Goal: Task Accomplishment & Management: Manage account settings

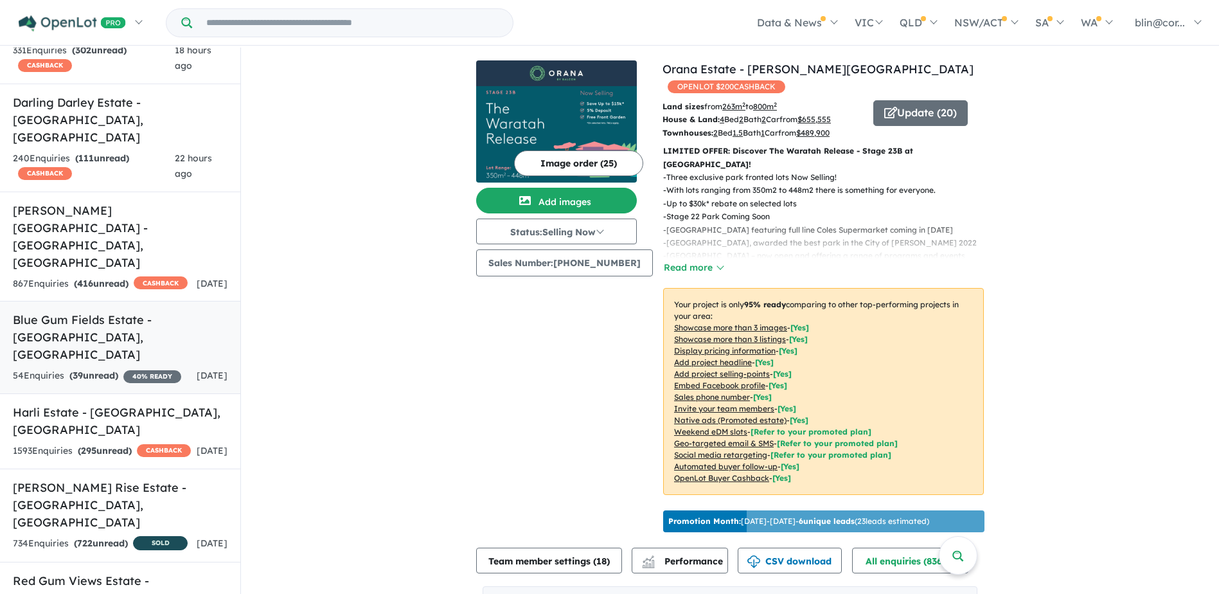
scroll to position [386, 0]
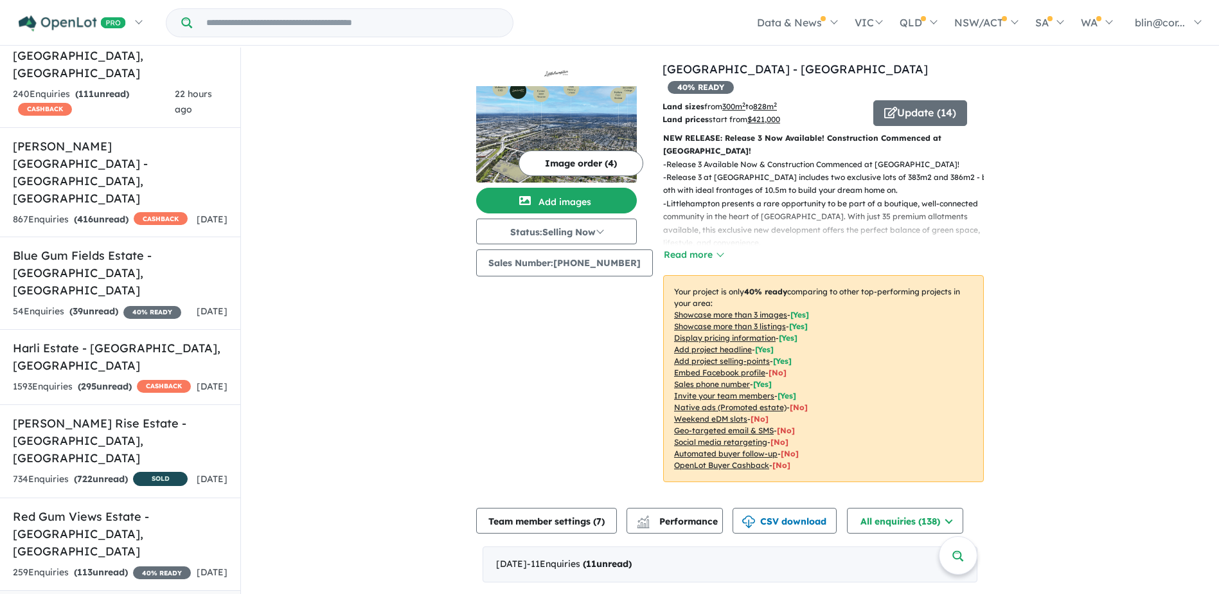
click at [686, 247] on button "Read more" at bounding box center [693, 254] width 60 height 15
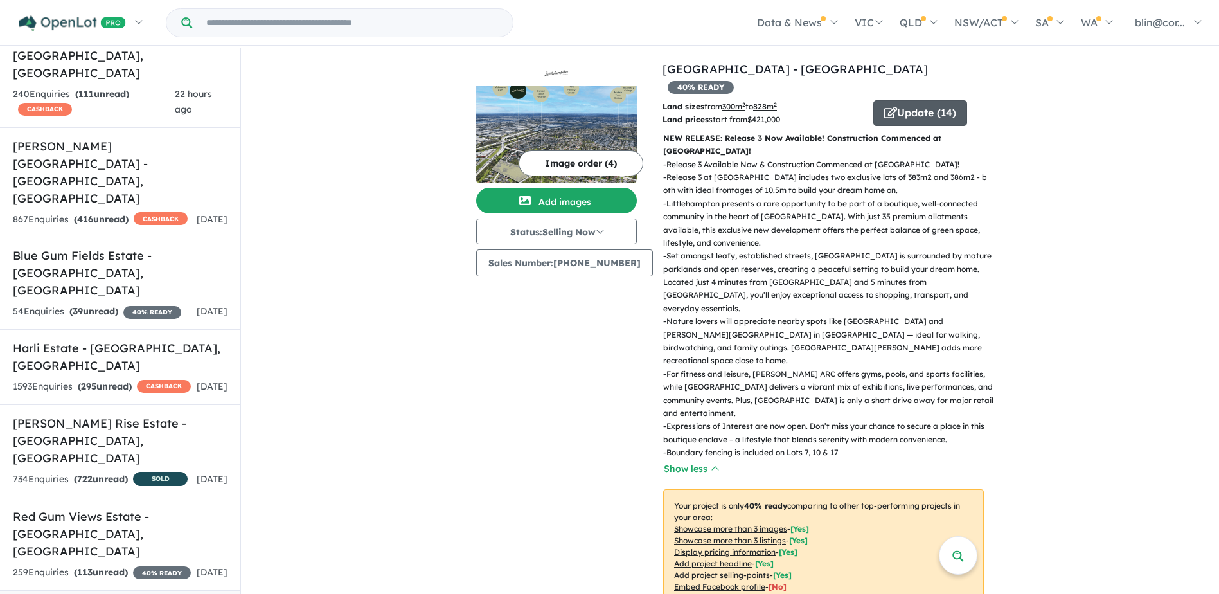
click at [915, 100] on button "Update ( 14 )" at bounding box center [920, 113] width 94 height 26
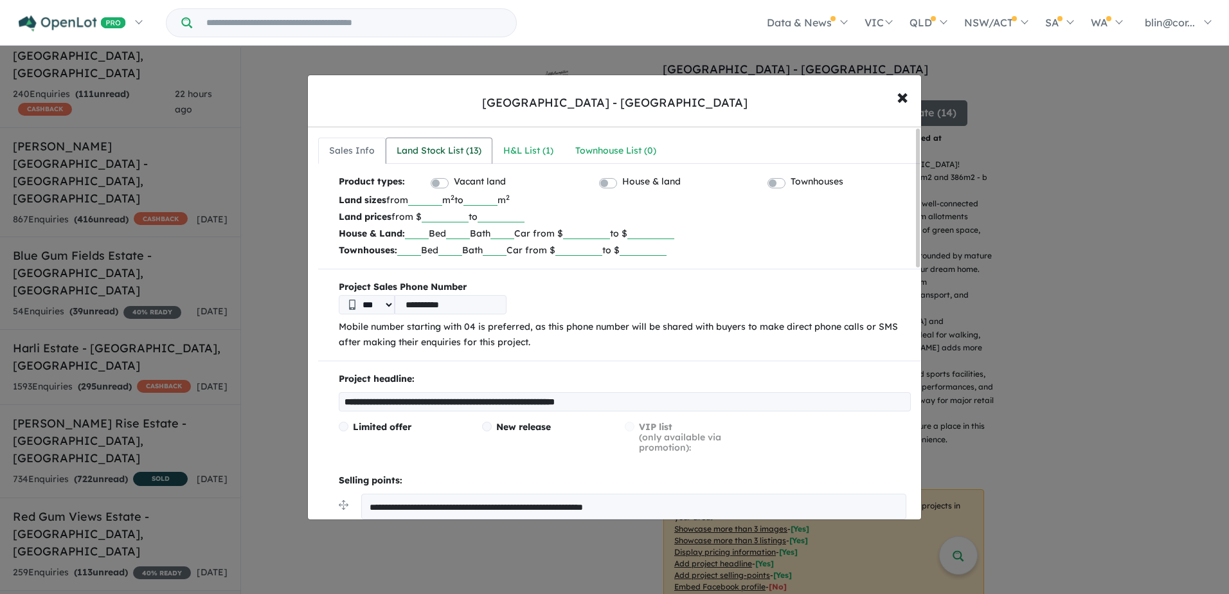
click at [445, 149] on div "Land Stock List ( 13 )" at bounding box center [438, 150] width 85 height 15
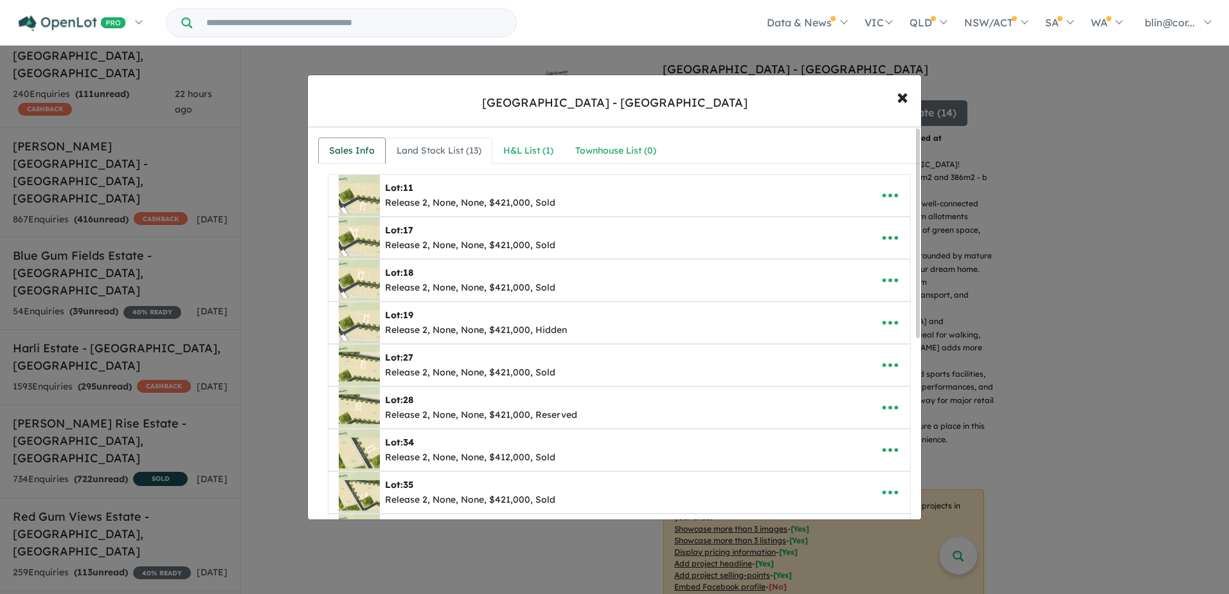
click at [364, 151] on div "Sales Info" at bounding box center [352, 150] width 46 height 15
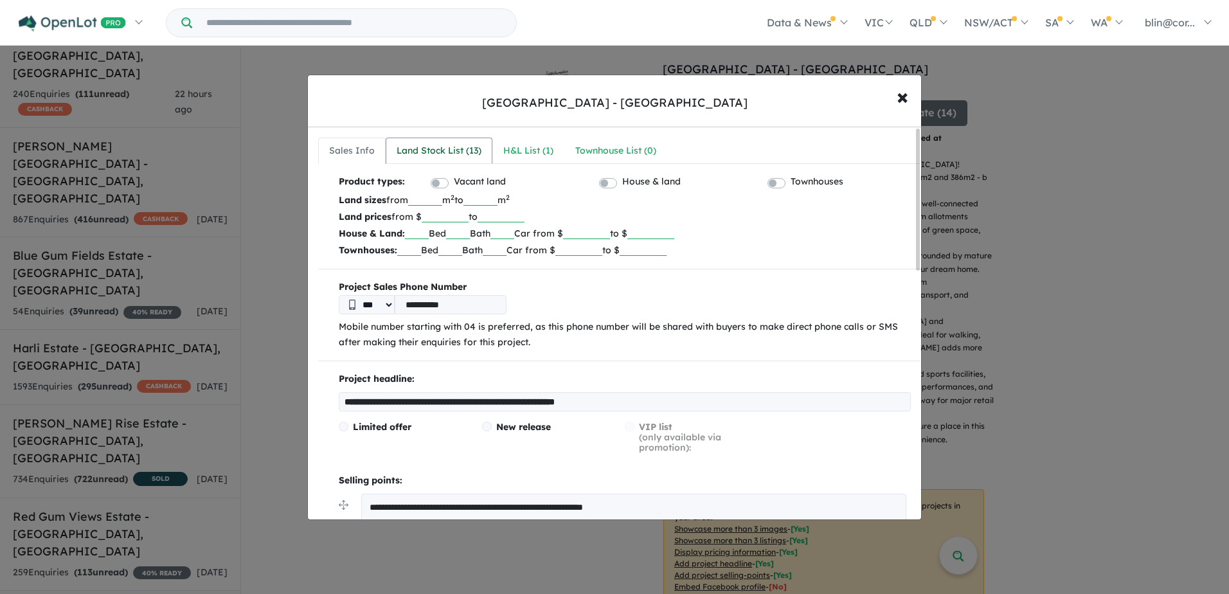
click at [459, 147] on div "Land Stock List ( 13 )" at bounding box center [438, 150] width 85 height 15
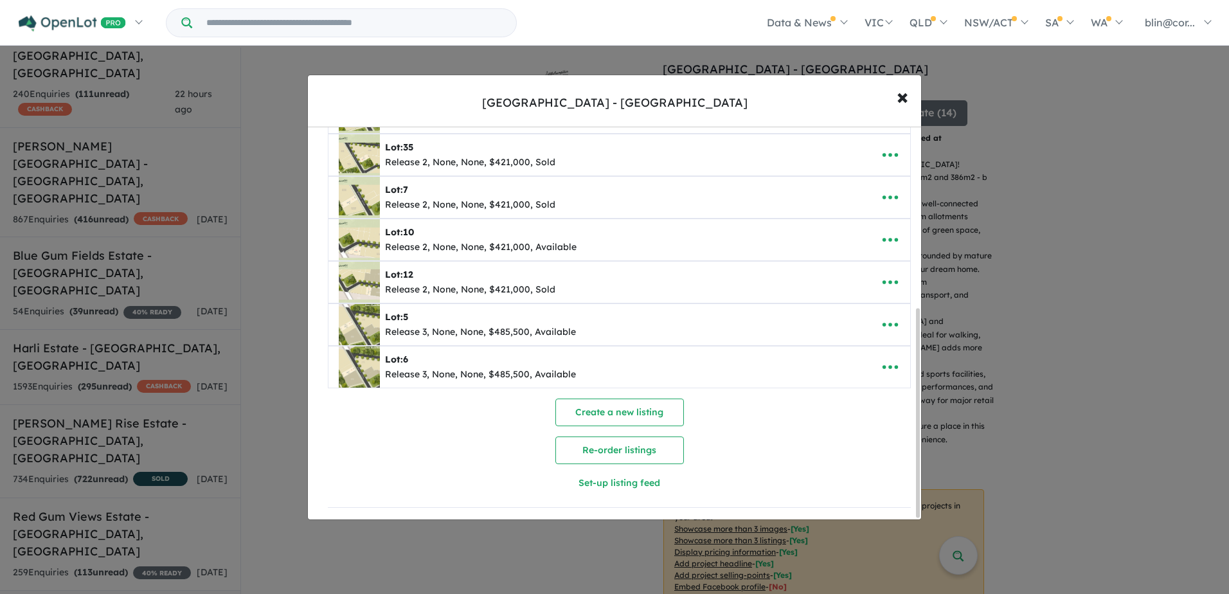
scroll to position [341, 0]
click at [362, 319] on img at bounding box center [359, 324] width 41 height 41
click at [393, 311] on b "Lot: 5" at bounding box center [396, 317] width 23 height 12
click at [885, 316] on icon "button" at bounding box center [889, 324] width 19 height 19
click at [867, 355] on link "Edit" at bounding box center [861, 356] width 95 height 30
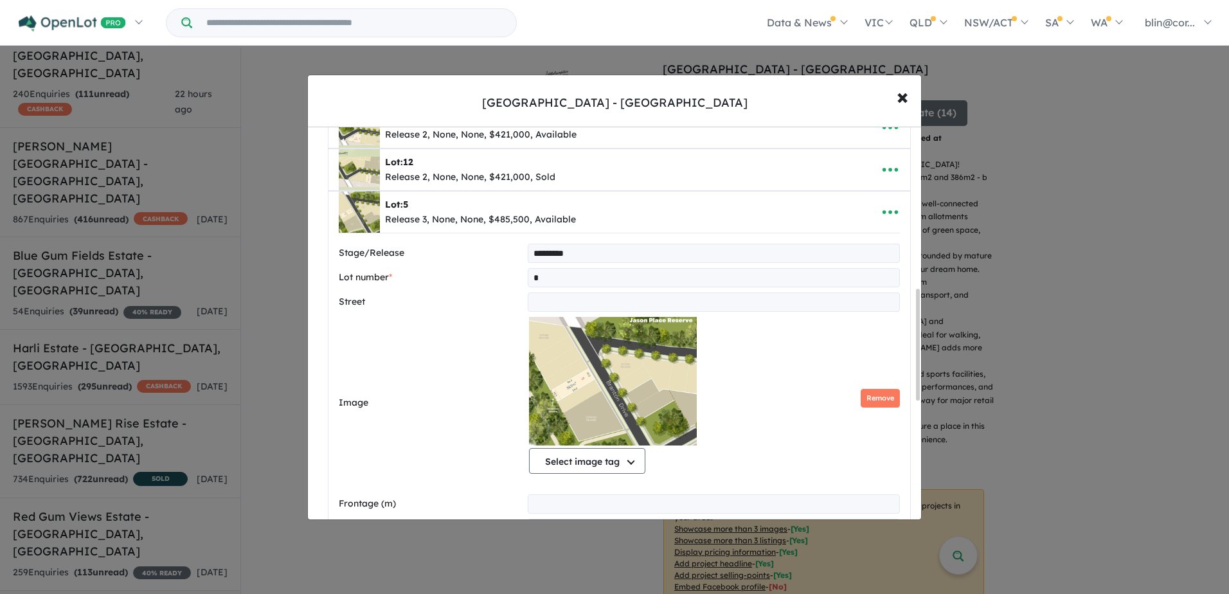
scroll to position [442, 0]
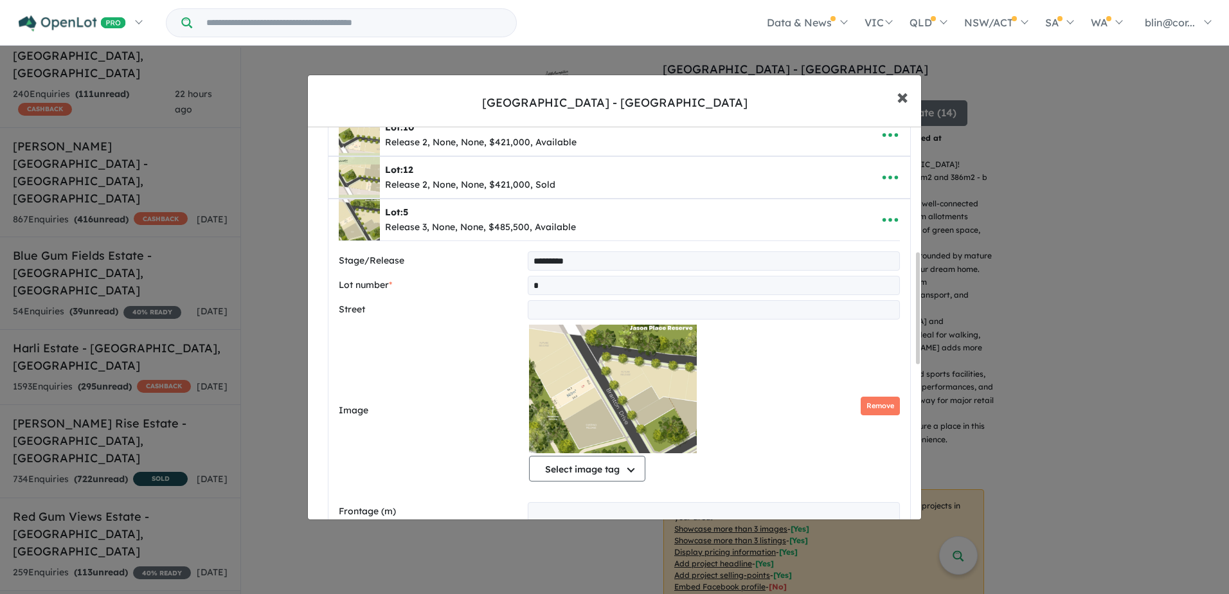
click at [909, 96] on button "× Close" at bounding box center [902, 96] width 37 height 35
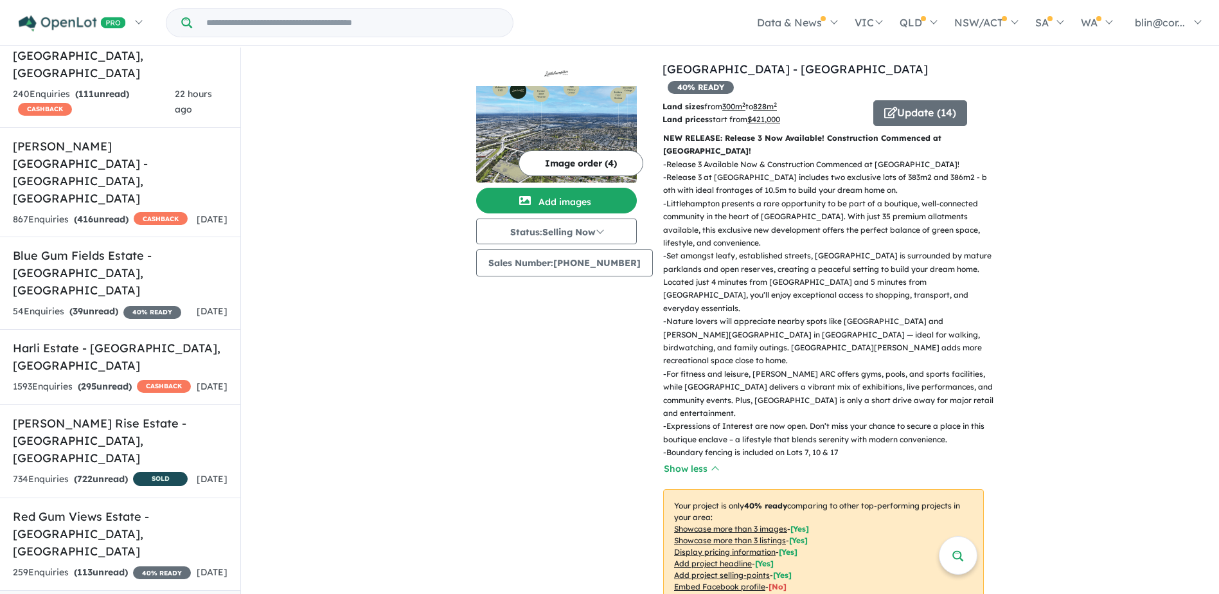
click at [1078, 315] on div "View 14 projects in your account [GEOGRAPHIC_DATA] - [GEOGRAPHIC_DATA] 40 % REA…" at bounding box center [730, 482] width 978 height 868
click at [557, 162] on button "Image order ( 4 )" at bounding box center [581, 163] width 125 height 26
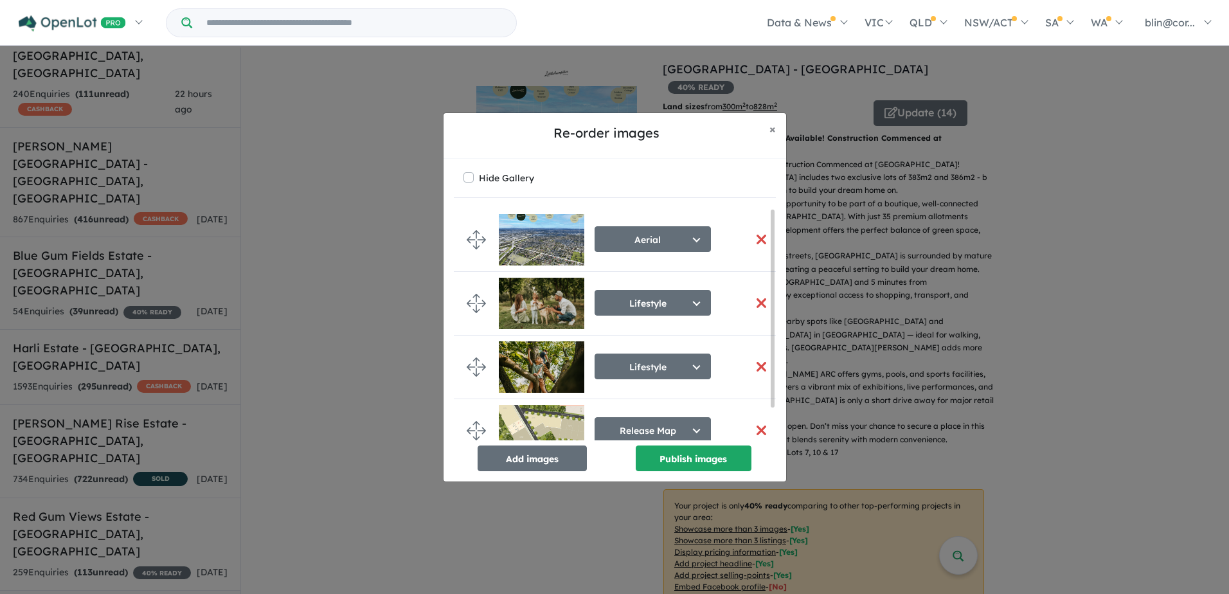
scroll to position [17, 0]
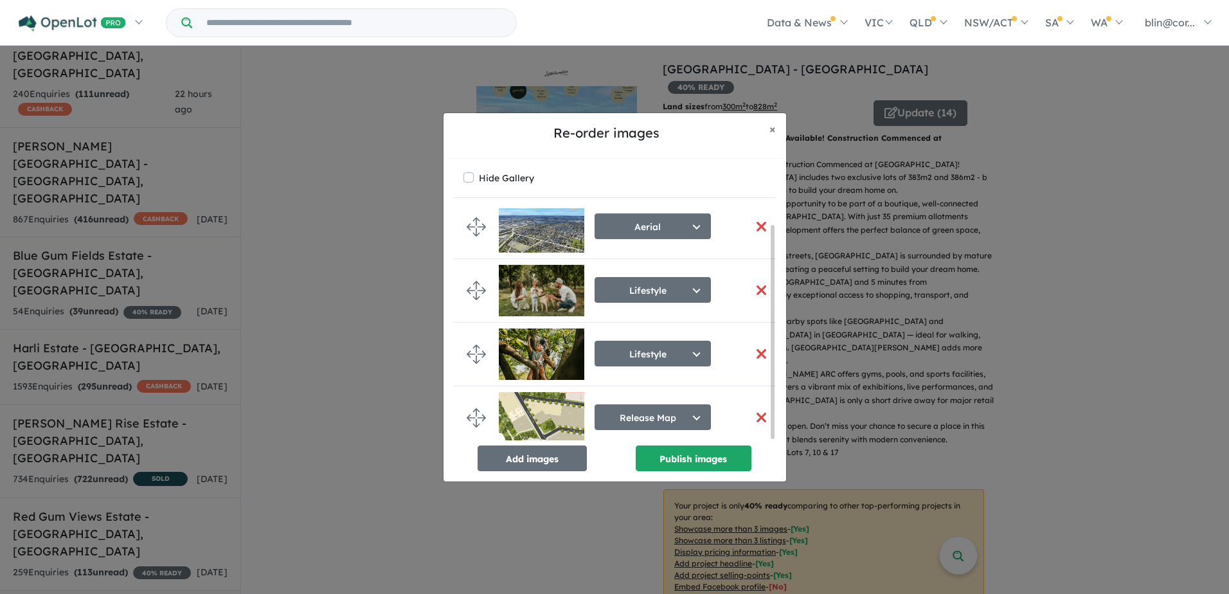
click at [549, 412] on img at bounding box center [541, 417] width 85 height 51
click at [637, 413] on button "Release Map" at bounding box center [652, 417] width 116 height 26
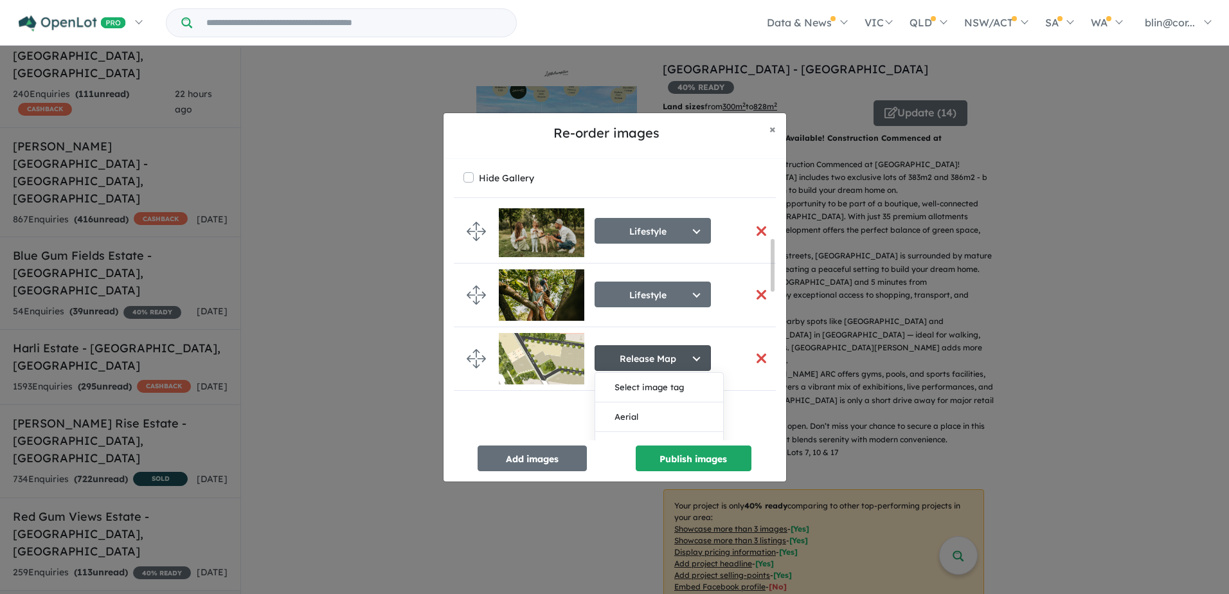
scroll to position [146, 0]
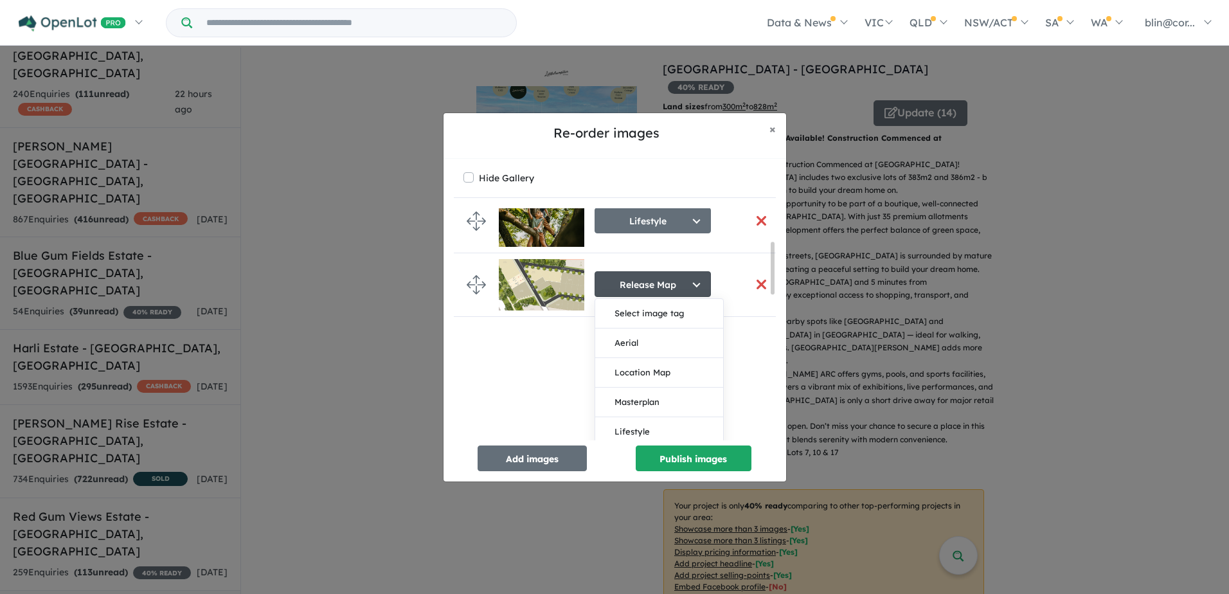
click at [553, 289] on img at bounding box center [541, 284] width 85 height 51
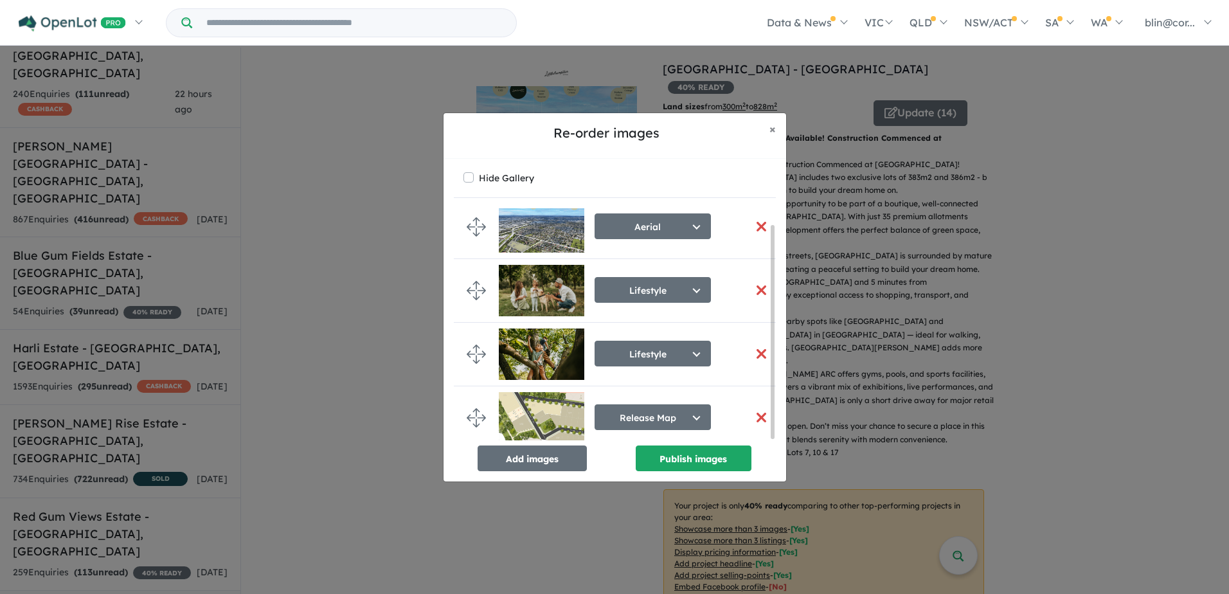
drag, startPoint x: 1094, startPoint y: 385, endPoint x: 1045, endPoint y: 308, distance: 90.7
click at [1095, 385] on div "Re-order images × Close Hide Gallery Aerial Select image tag Aerial Location Ma…" at bounding box center [614, 297] width 1229 height 594
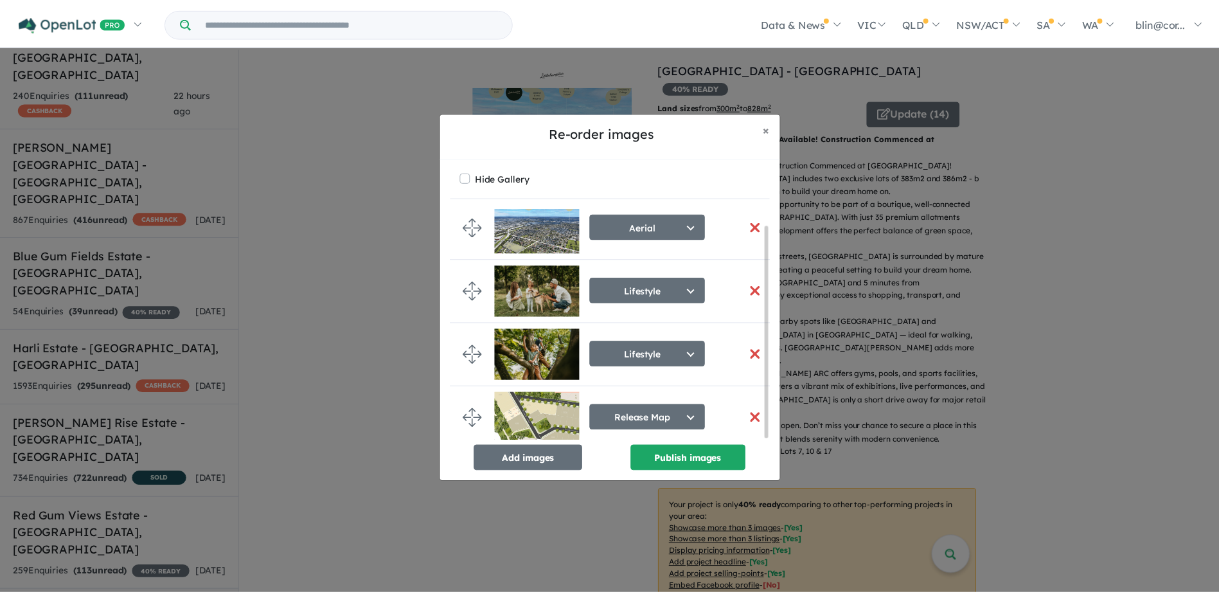
scroll to position [15, 0]
